Goal: Obtain resource: Download file/media

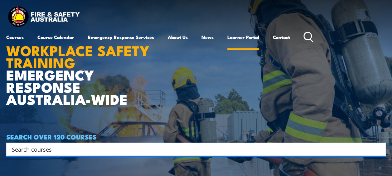
click at [246, 37] on link "Learner Portal" at bounding box center [243, 37] width 32 height 15
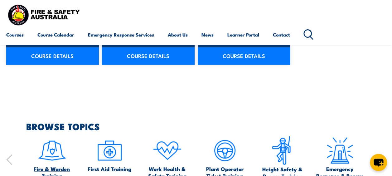
scroll to position [530, 0]
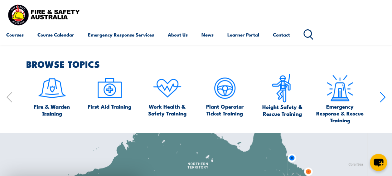
click at [46, 85] on img at bounding box center [51, 87] width 29 height 29
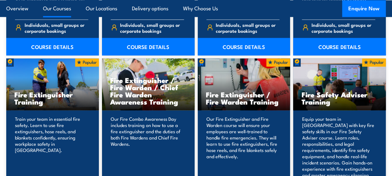
scroll to position [655, 0]
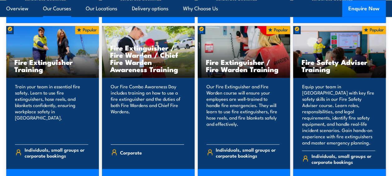
click at [135, 46] on h3 "Fire Extinguisher / Fire Warden / Chief Fire Warden Awareness Training" at bounding box center [148, 58] width 76 height 29
drag, startPoint x: 135, startPoint y: 46, endPoint x: 130, endPoint y: 83, distance: 37.5
click at [130, 83] on p "Our Fire Combo Awareness Day includes training on how to use a fire extinguishe…" at bounding box center [147, 111] width 73 height 56
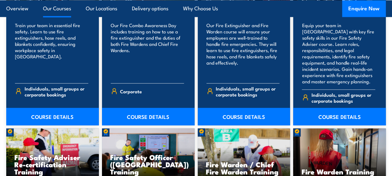
scroll to position [718, 0]
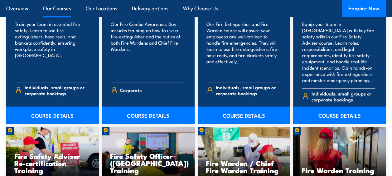
click at [138, 109] on link "COURSE DETAILS" at bounding box center [148, 115] width 93 height 17
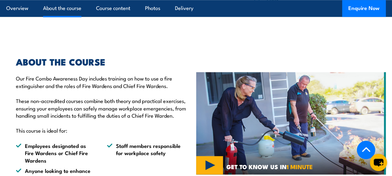
scroll to position [343, 0]
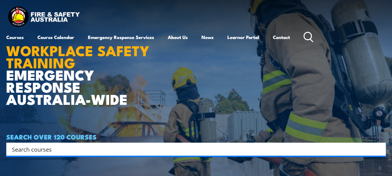
click at [310, 41] on icon at bounding box center [309, 37] width 10 height 10
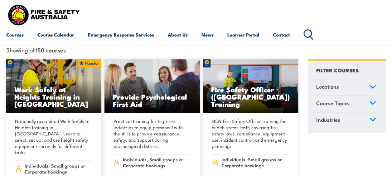
scroll to position [156, 0]
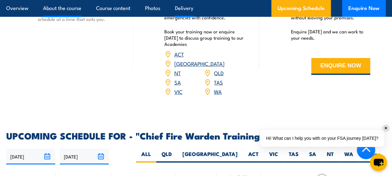
scroll to position [1030, 0]
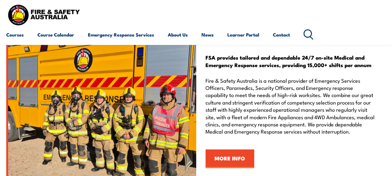
scroll to position [936, 0]
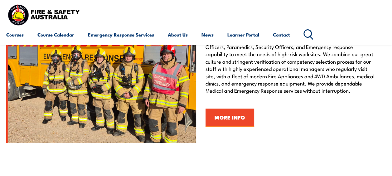
click at [16, 10] on img at bounding box center [43, 14] width 75 height 25
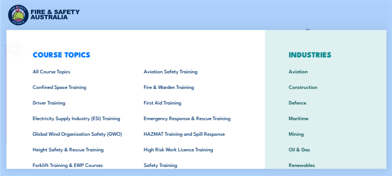
click at [272, 13] on div "Courses Course Calendar Emergency Response Services Services Overview Emergency…" at bounding box center [196, 22] width 380 height 40
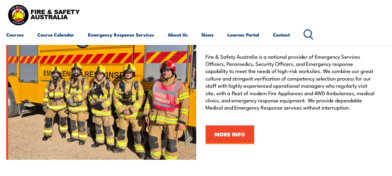
scroll to position [905, 0]
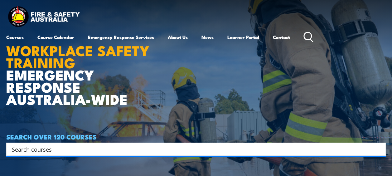
click at [254, 34] on link "Learner Portal" at bounding box center [243, 37] width 32 height 15
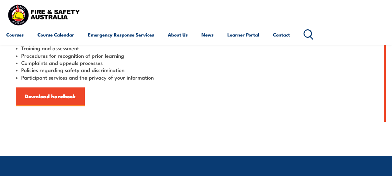
scroll to position [187, 0]
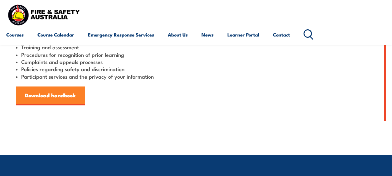
click at [56, 99] on link "Download handbook" at bounding box center [50, 95] width 69 height 19
